Goal: Task Accomplishment & Management: Manage account settings

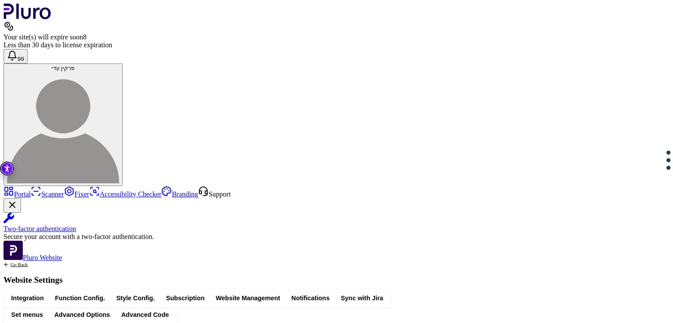
scroll to position [327, 0]
drag, startPoint x: 334, startPoint y: 240, endPoint x: 195, endPoint y: 242, distance: 138.1
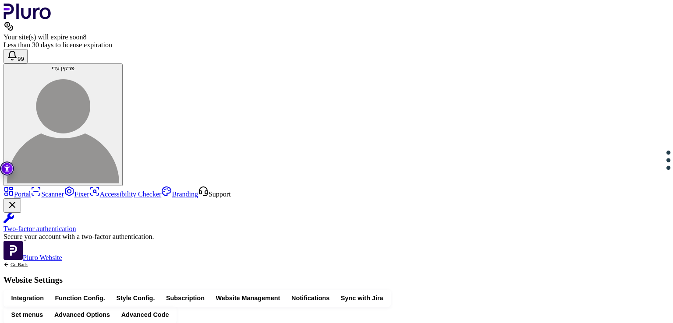
drag, startPoint x: 369, startPoint y: 241, endPoint x: 214, endPoint y: 241, distance: 155.6
copy div "**********"
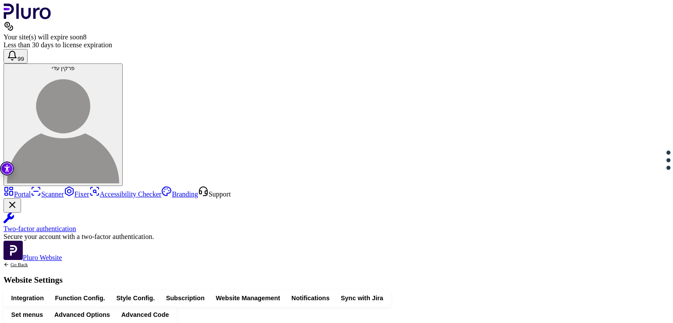
drag, startPoint x: 373, startPoint y: 252, endPoint x: 213, endPoint y: 251, distance: 159.1
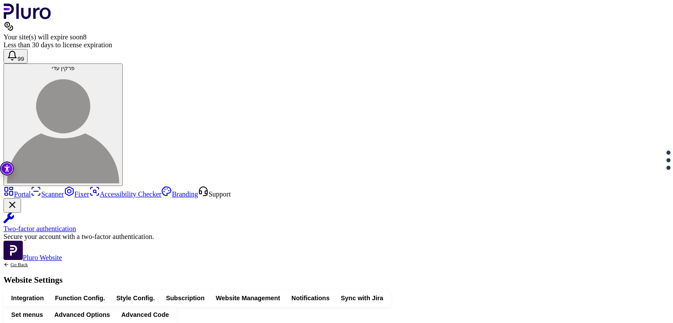
drag, startPoint x: 501, startPoint y: 178, endPoint x: 238, endPoint y: 179, distance: 263.4
copy div "**********"
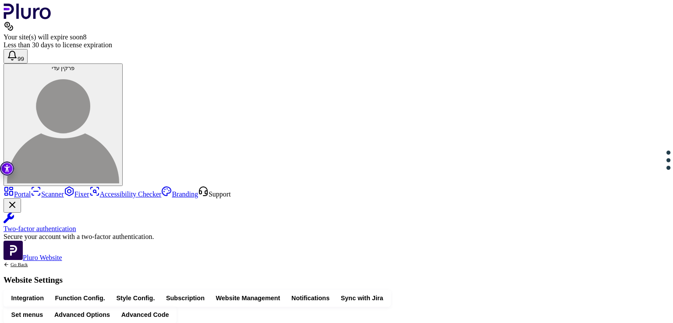
drag, startPoint x: 205, startPoint y: 148, endPoint x: 218, endPoint y: 226, distance: 79.0
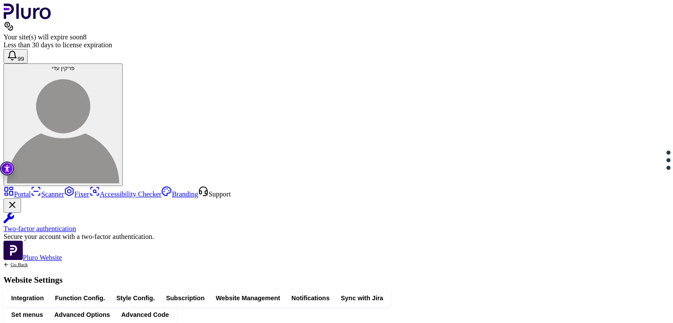
drag, startPoint x: 273, startPoint y: 169, endPoint x: 195, endPoint y: 167, distance: 77.6
drag, startPoint x: 271, startPoint y: 144, endPoint x: 196, endPoint y: 142, distance: 74.5
drag, startPoint x: 305, startPoint y: 170, endPoint x: 172, endPoint y: 172, distance: 132.8
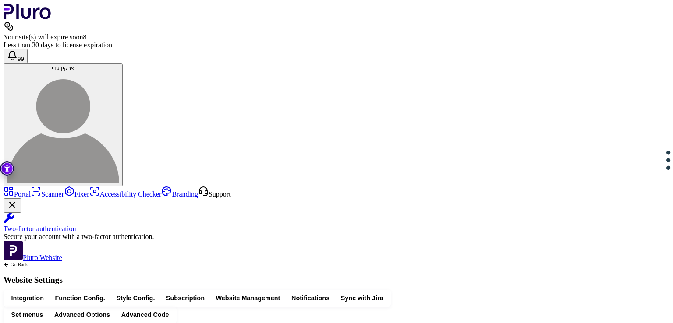
drag, startPoint x: 303, startPoint y: 169, endPoint x: 182, endPoint y: 166, distance: 120.6
drag, startPoint x: 240, startPoint y: 136, endPoint x: 224, endPoint y: 135, distance: 16.7
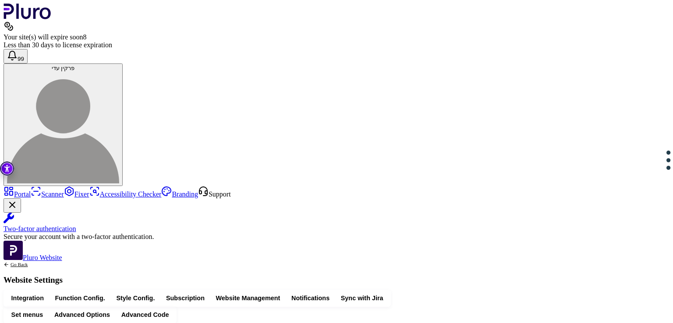
drag, startPoint x: 229, startPoint y: 137, endPoint x: 224, endPoint y: 137, distance: 4.8
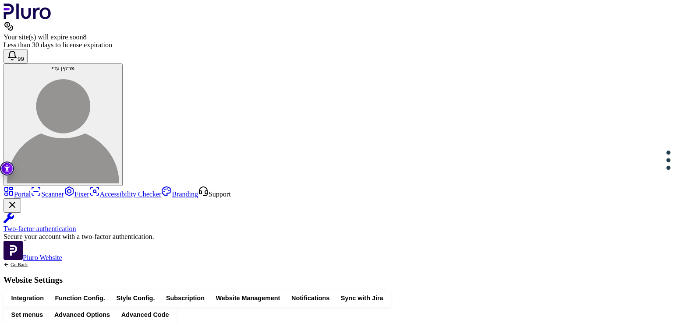
drag, startPoint x: 453, startPoint y: 187, endPoint x: 213, endPoint y: 190, distance: 239.8
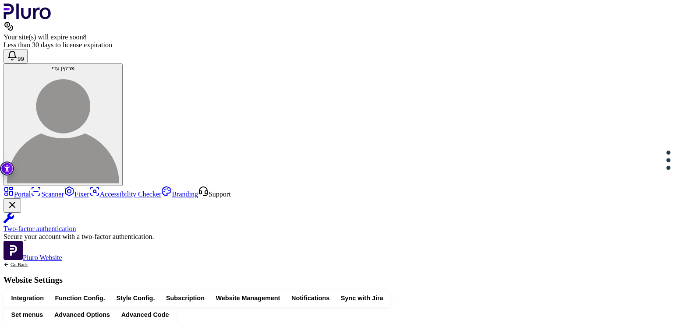
drag, startPoint x: 279, startPoint y: 245, endPoint x: 265, endPoint y: 245, distance: 14.5
drag, startPoint x: 305, startPoint y: 237, endPoint x: 265, endPoint y: 239, distance: 39.5
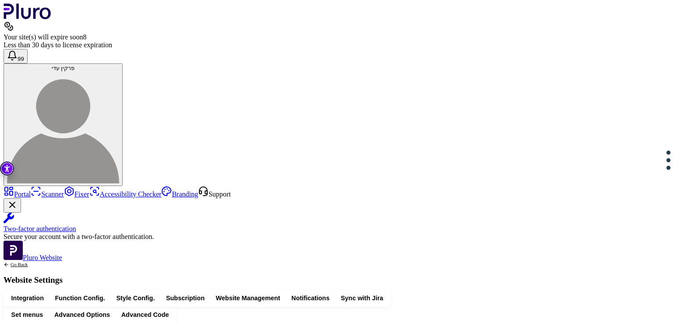
drag, startPoint x: 415, startPoint y: 235, endPoint x: 404, endPoint y: 235, distance: 11.4
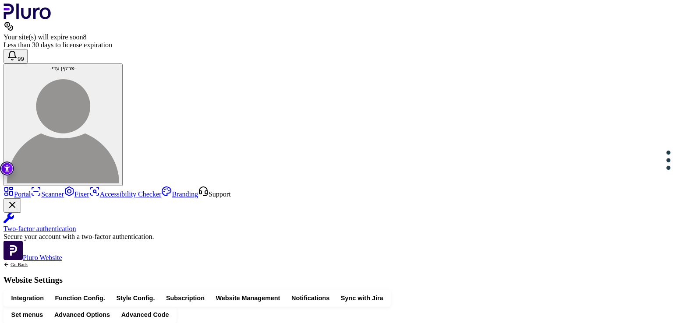
drag, startPoint x: 371, startPoint y: 235, endPoint x: 345, endPoint y: 236, distance: 25.4
drag, startPoint x: 213, startPoint y: 220, endPoint x: 246, endPoint y: 254, distance: 47.4
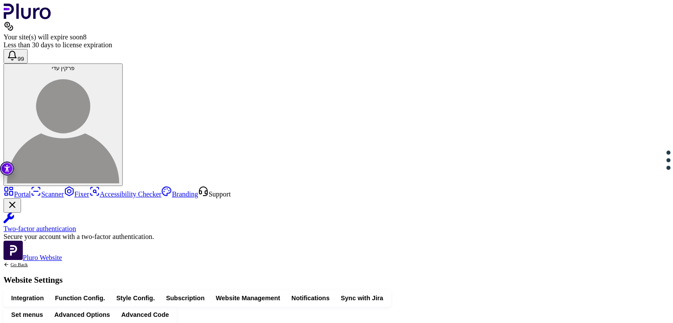
drag, startPoint x: 224, startPoint y: 259, endPoint x: 209, endPoint y: 214, distance: 47.1
copy div "**********"
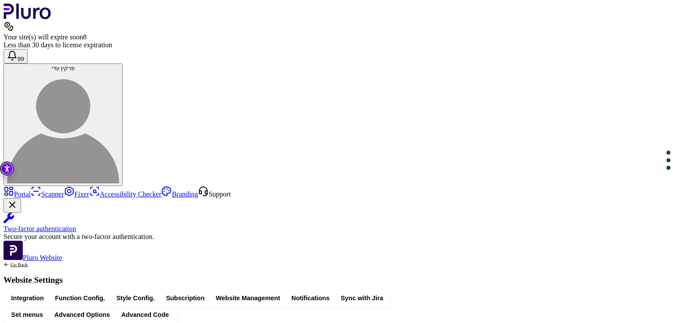
scroll to position [240, 0]
drag, startPoint x: 500, startPoint y: 154, endPoint x: 211, endPoint y: 149, distance: 288.4
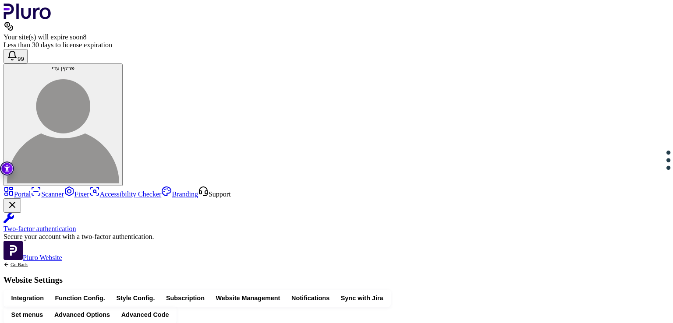
scroll to position [81, 0]
drag, startPoint x: 387, startPoint y: 99, endPoint x: 275, endPoint y: 98, distance: 112.6
drag, startPoint x: 278, startPoint y: 176, endPoint x: 224, endPoint y: 179, distance: 54.0
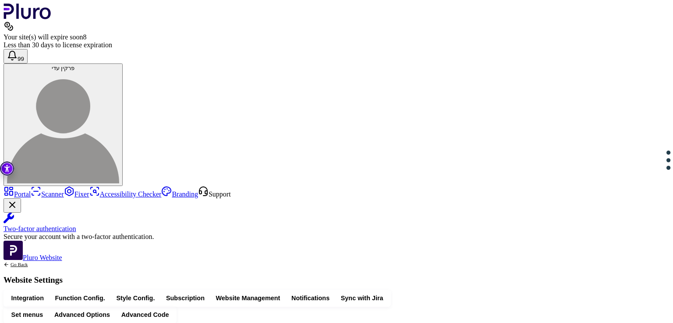
drag, startPoint x: 206, startPoint y: 167, endPoint x: 218, endPoint y: 172, distance: 12.9
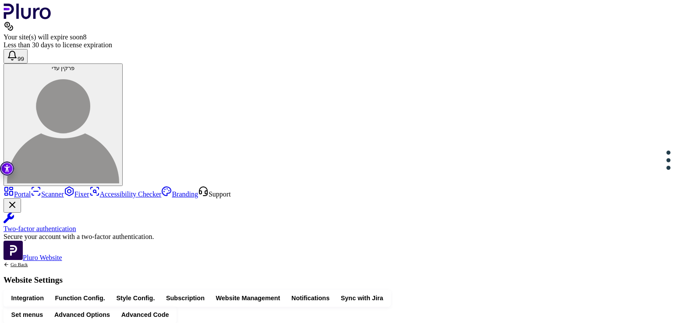
drag, startPoint x: 212, startPoint y: 162, endPoint x: 246, endPoint y: 204, distance: 54.2
copy div "**********"
